Goal: Use online tool/utility

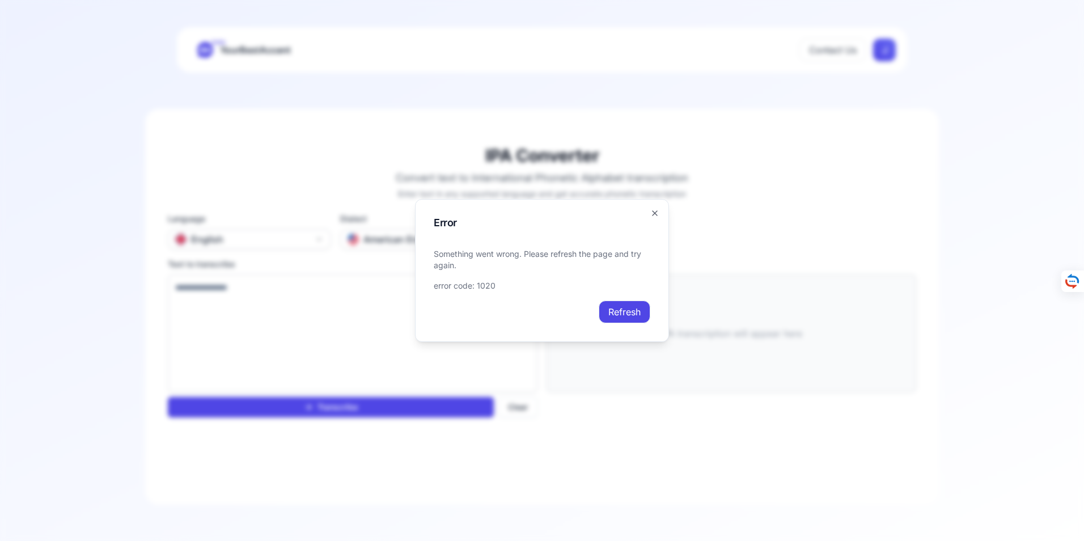
click at [628, 310] on button "Refresh" at bounding box center [625, 312] width 52 height 23
click at [624, 310] on button "Refresh" at bounding box center [625, 312] width 52 height 23
click at [657, 210] on icon "button" at bounding box center [655, 213] width 9 height 9
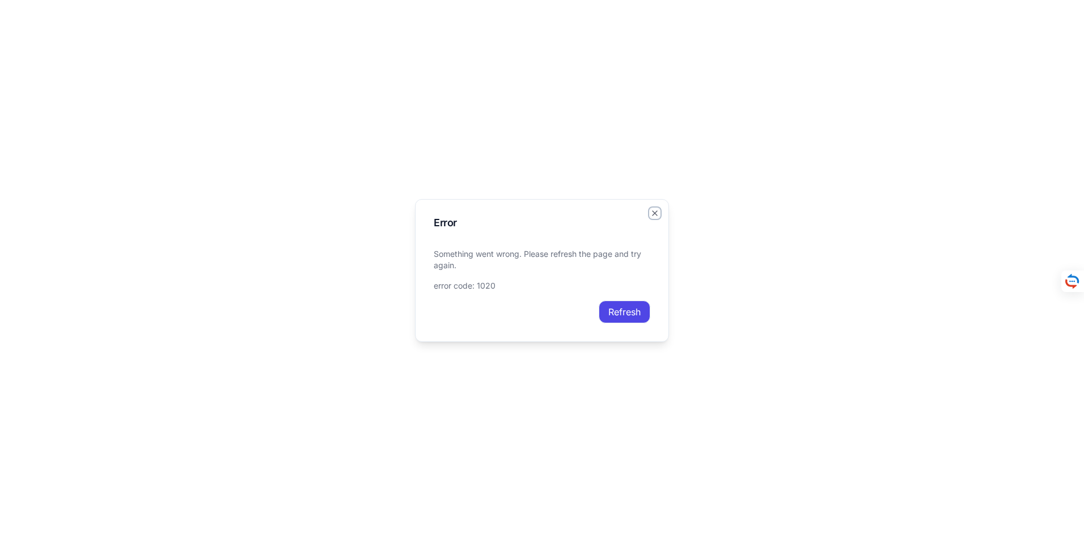
click at [656, 211] on icon "button" at bounding box center [655, 213] width 9 height 9
click at [618, 309] on button "Refresh" at bounding box center [625, 312] width 52 height 23
click at [654, 211] on icon "button" at bounding box center [655, 213] width 9 height 9
